Goal: Information Seeking & Learning: Learn about a topic

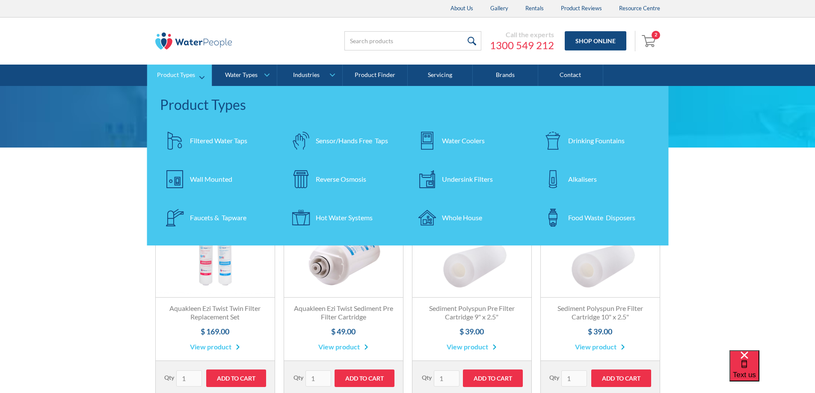
click at [345, 179] on div "Reverse Osmosis" at bounding box center [341, 179] width 50 height 10
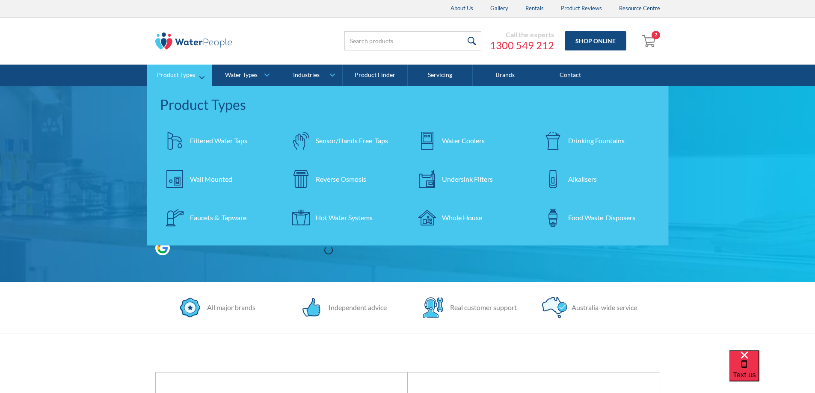
click at [473, 181] on div "Undersink Filters" at bounding box center [467, 179] width 51 height 10
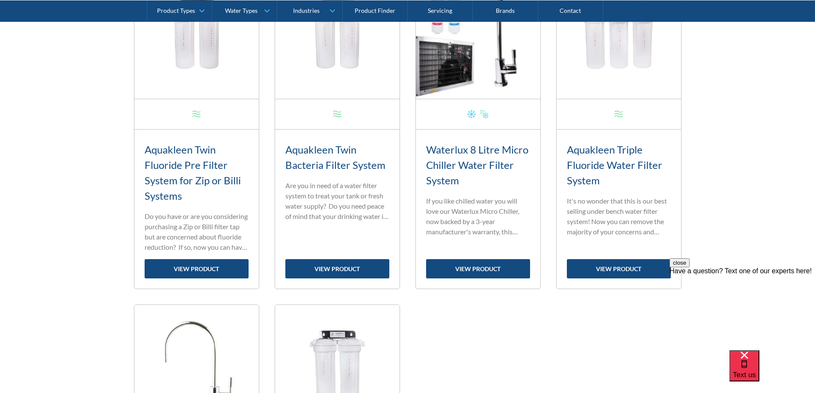
scroll to position [727, 0]
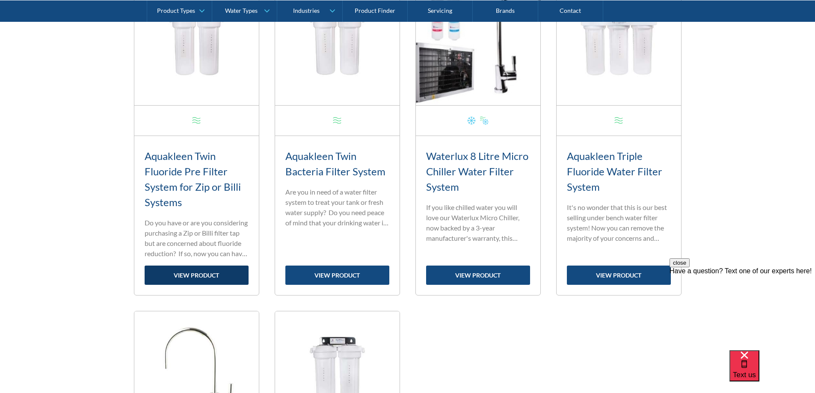
click at [197, 274] on link "view product" at bounding box center [197, 275] width 104 height 19
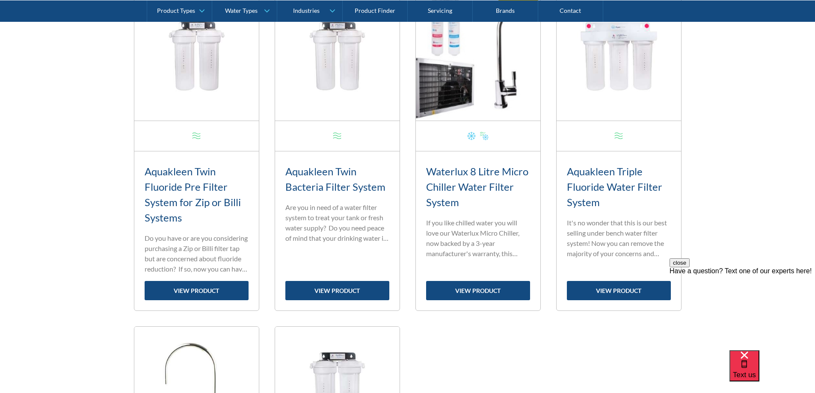
scroll to position [684, 0]
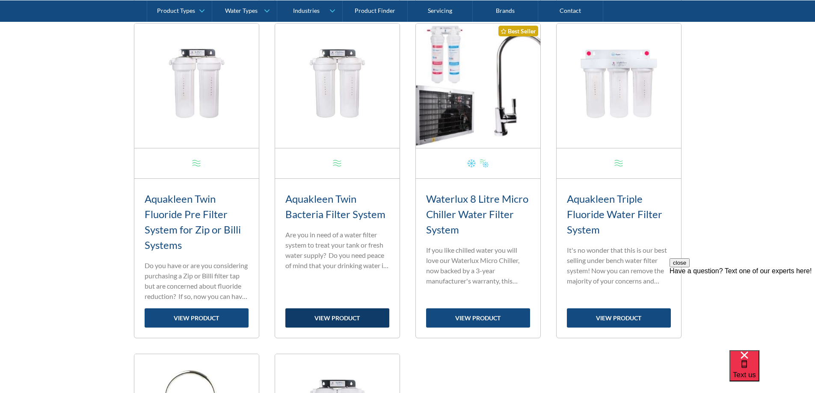
click at [347, 321] on link "view product" at bounding box center [337, 317] width 104 height 19
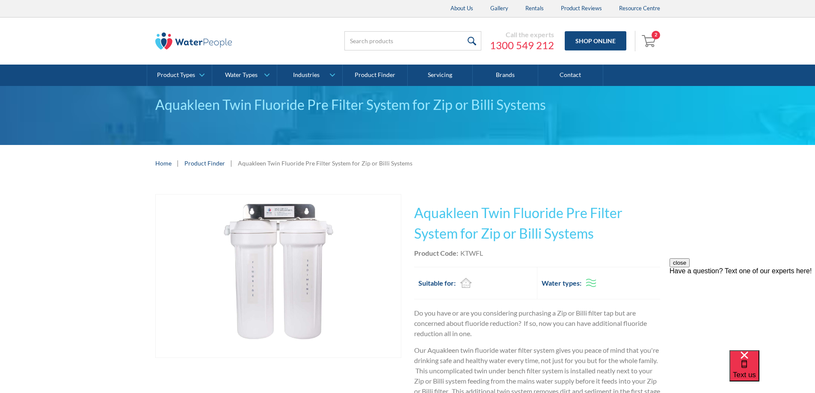
click at [689, 267] on button "close" at bounding box center [679, 262] width 20 height 9
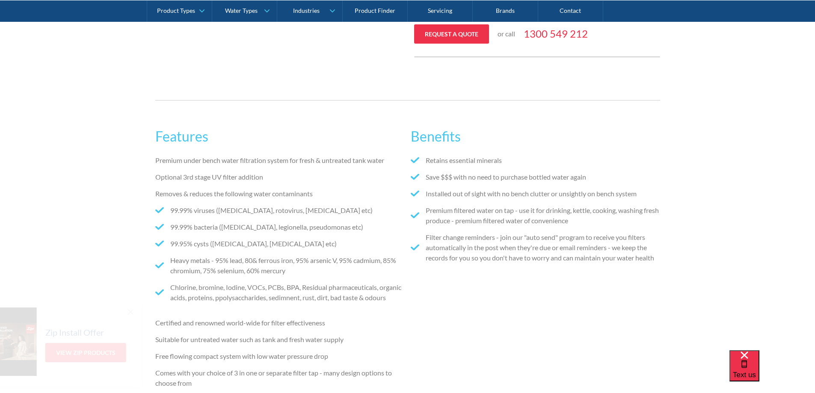
scroll to position [428, 0]
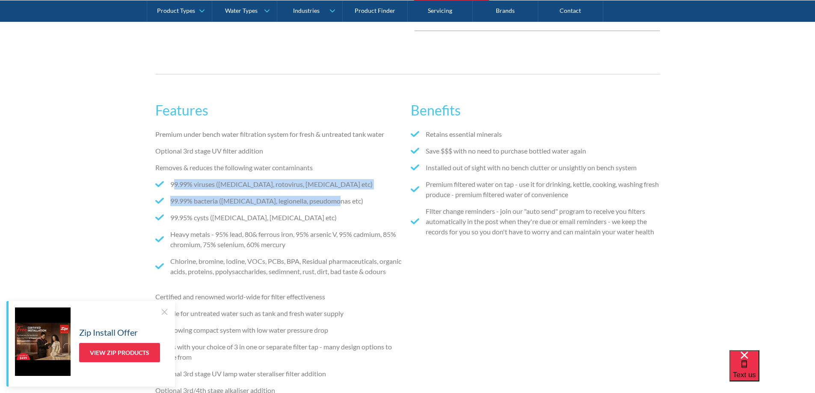
drag, startPoint x: 173, startPoint y: 187, endPoint x: 363, endPoint y: 197, distance: 190.2
click at [363, 197] on ul "99.99% viruses ([MEDICAL_DATA], rotovirus, [MEDICAL_DATA] etc) 99.99% bacteria …" at bounding box center [279, 231] width 249 height 104
click at [357, 202] on li "99.99% bacteria ([MEDICAL_DATA], legionella, pseudomonas etc)" at bounding box center [279, 201] width 249 height 10
drag, startPoint x: 357, startPoint y: 202, endPoint x: 186, endPoint y: 176, distance: 173.1
click at [186, 175] on div "Premium under bench water filtration system for fresh & untreated tank water Op…" at bounding box center [279, 279] width 249 height 300
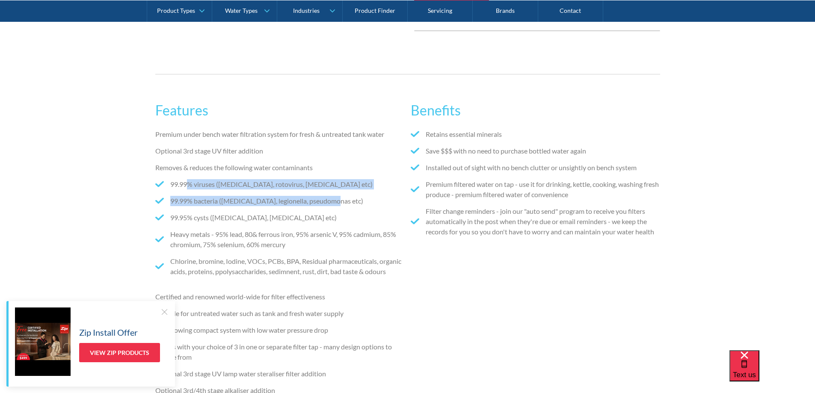
click at [349, 202] on li "99.99% bacteria ([MEDICAL_DATA], legionella, pseudomonas etc)" at bounding box center [279, 201] width 249 height 10
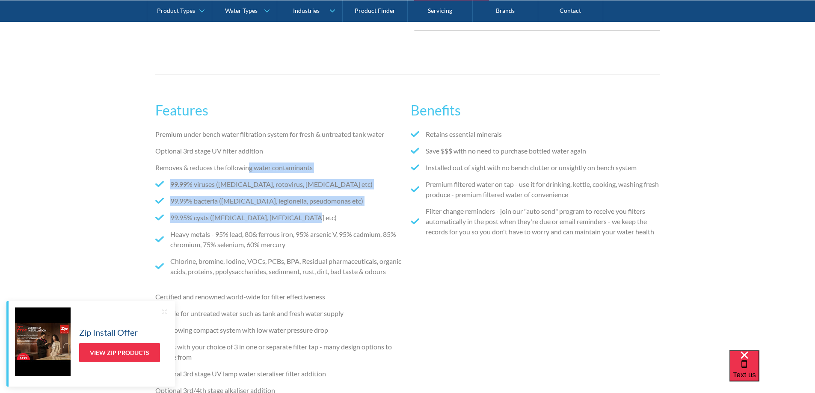
drag, startPoint x: 312, startPoint y: 217, endPoint x: 243, endPoint y: 168, distance: 85.3
click at [246, 168] on div "Premium under bench water filtration system for fresh & untreated tank water Op…" at bounding box center [279, 279] width 249 height 300
click at [330, 180] on li "99.99% viruses ([MEDICAL_DATA], rotovirus, [MEDICAL_DATA] etc)" at bounding box center [279, 184] width 249 height 10
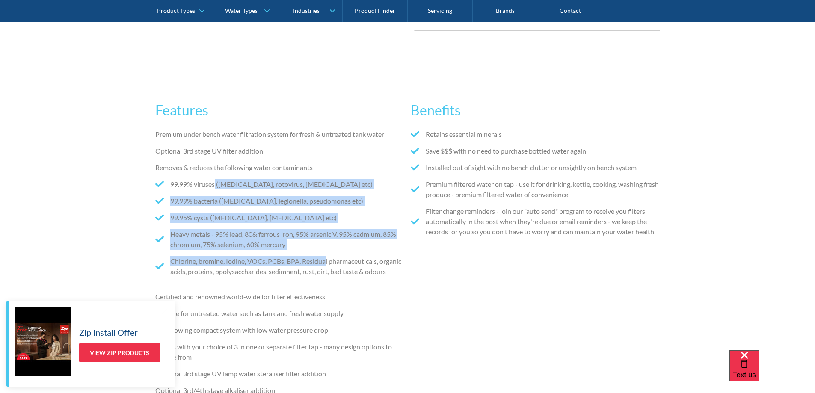
drag, startPoint x: 216, startPoint y: 176, endPoint x: 330, endPoint y: 261, distance: 142.4
click at [330, 261] on div "Premium under bench water filtration system for fresh & untreated tank water Op…" at bounding box center [279, 279] width 249 height 300
click at [328, 186] on li "99.99% viruses ([MEDICAL_DATA], rotovirus, [MEDICAL_DATA] etc)" at bounding box center [279, 184] width 249 height 10
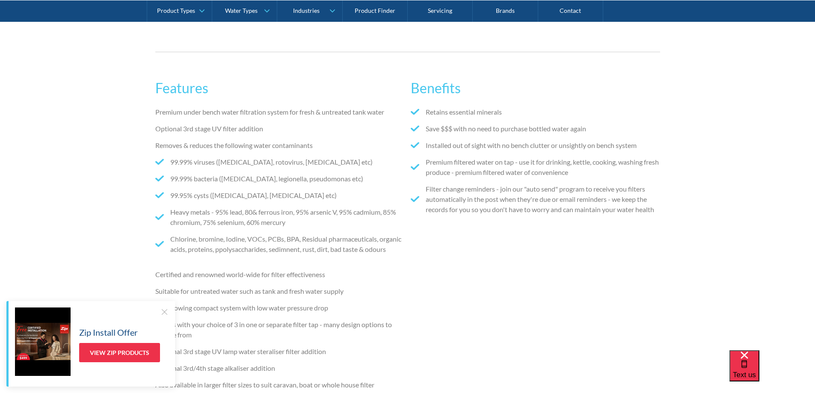
scroll to position [470, 0]
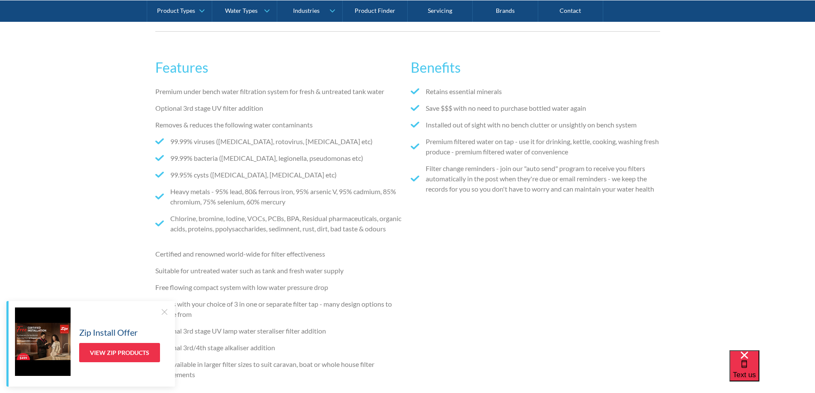
click at [163, 312] on div at bounding box center [164, 312] width 9 height 9
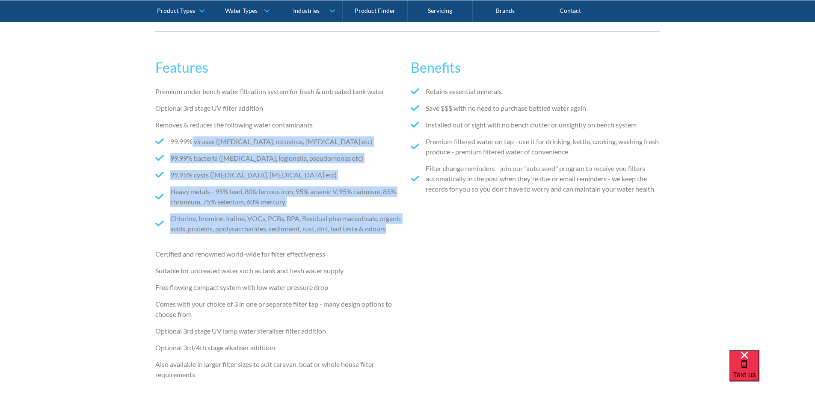
drag, startPoint x: 229, startPoint y: 243, endPoint x: 192, endPoint y: 135, distance: 114.8
click at [192, 135] on div "Premium under bench water filtration system for fresh & untreated tank water Op…" at bounding box center [279, 236] width 249 height 300
click at [330, 144] on li "99.99% viruses ([MEDICAL_DATA], rotovirus, [MEDICAL_DATA] etc)" at bounding box center [279, 141] width 249 height 10
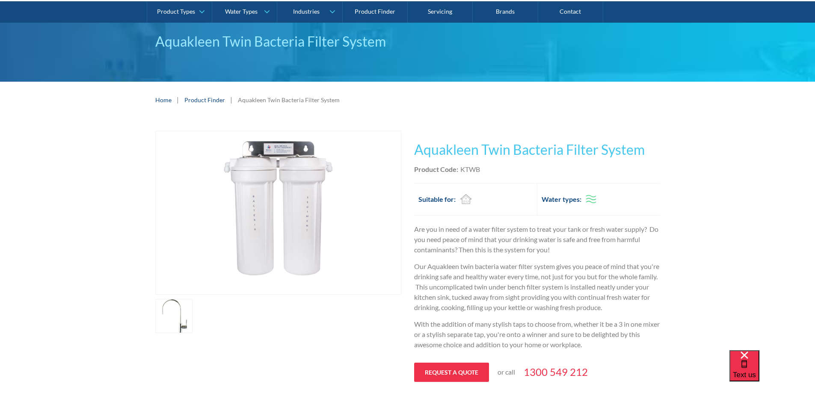
scroll to position [0, 0]
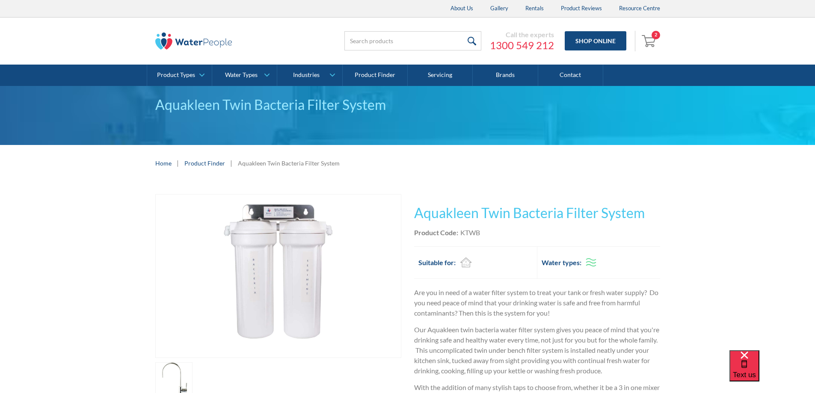
click at [471, 232] on div "KTWB" at bounding box center [470, 233] width 20 height 10
copy div "KTWB"
